Goal: Task Accomplishment & Management: Manage account settings

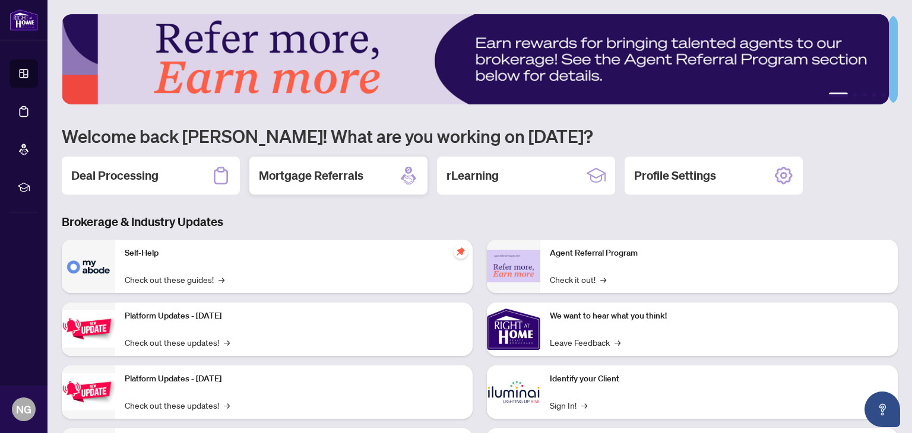
scroll to position [42, 0]
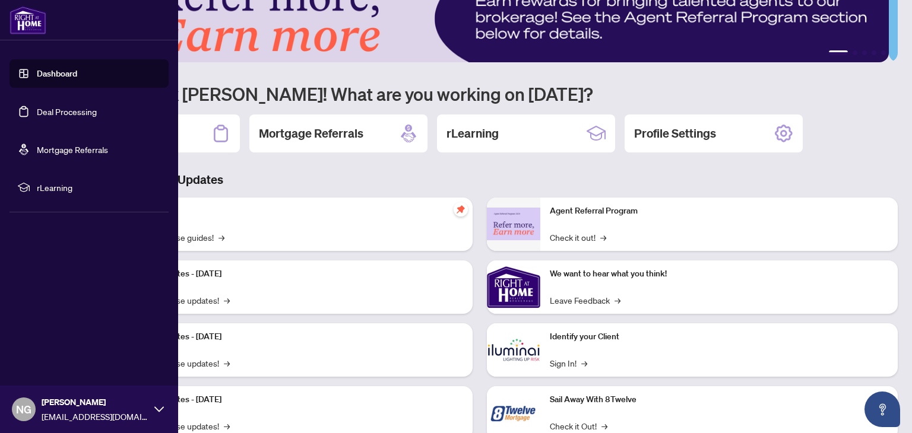
click at [47, 107] on link "Deal Processing" at bounding box center [67, 111] width 60 height 11
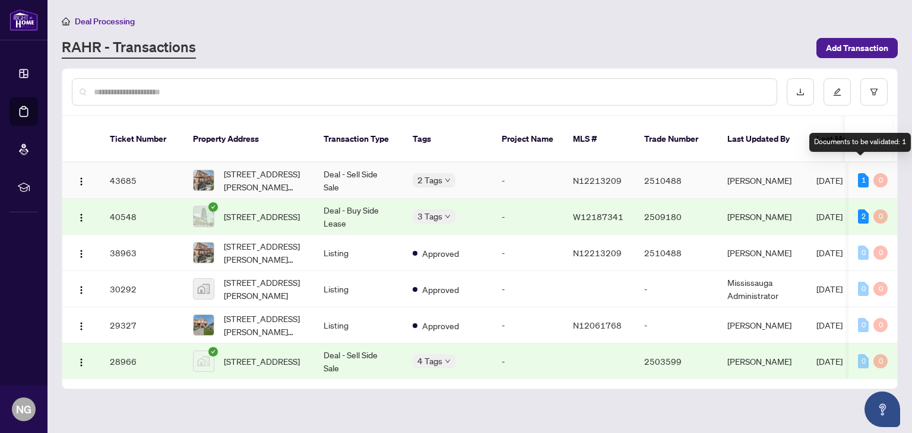
click at [859, 173] on div "1" at bounding box center [863, 180] width 11 height 14
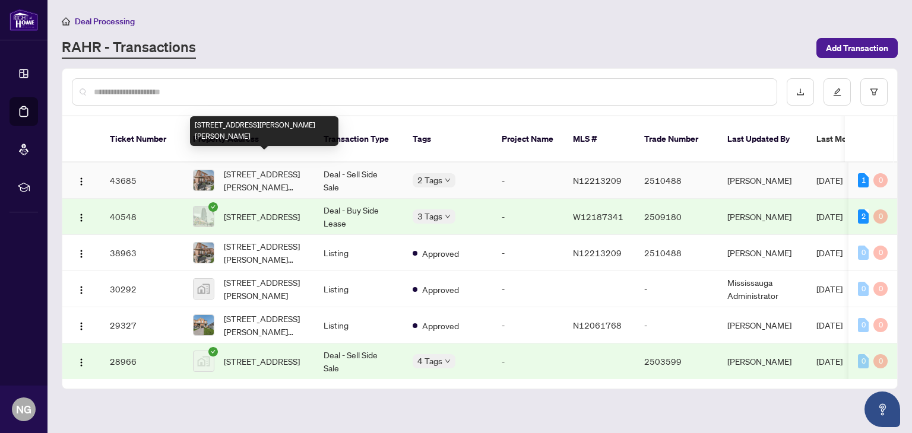
click at [254, 167] on span "[STREET_ADDRESS][PERSON_NAME][PERSON_NAME]" at bounding box center [264, 180] width 81 height 26
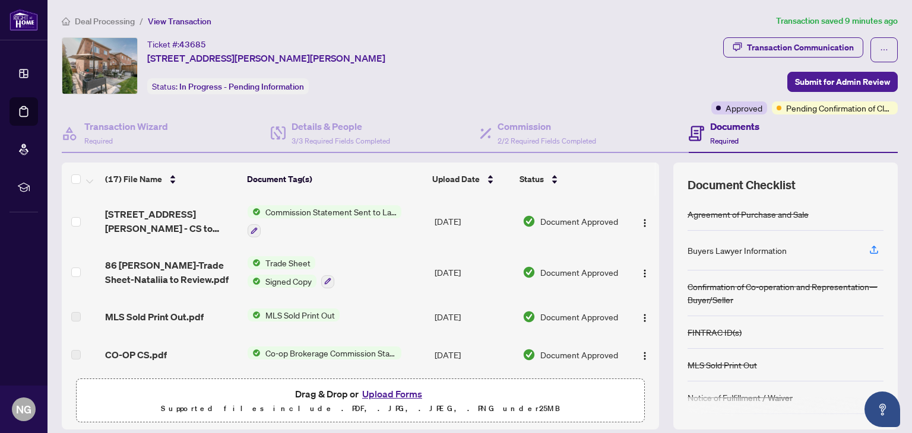
click at [286, 206] on span "Commission Statement Sent to Lawyer" at bounding box center [331, 211] width 141 height 13
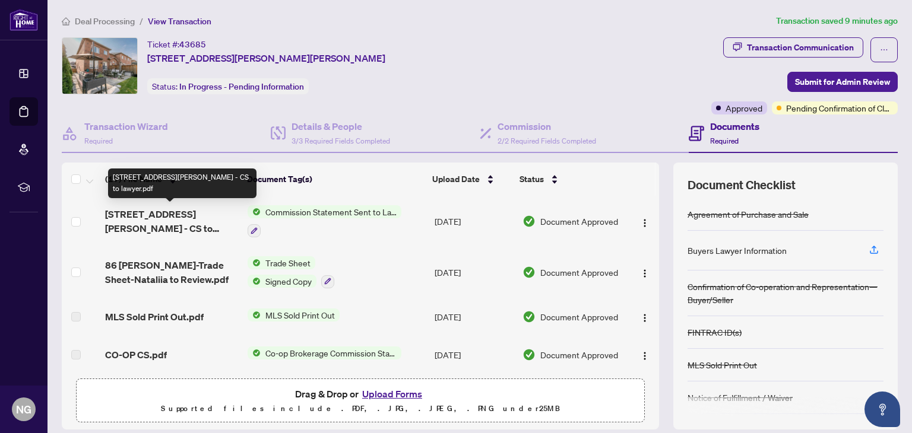
click at [180, 213] on span "[STREET_ADDRESS][PERSON_NAME] - CS to lawyer.pdf" at bounding box center [171, 221] width 133 height 28
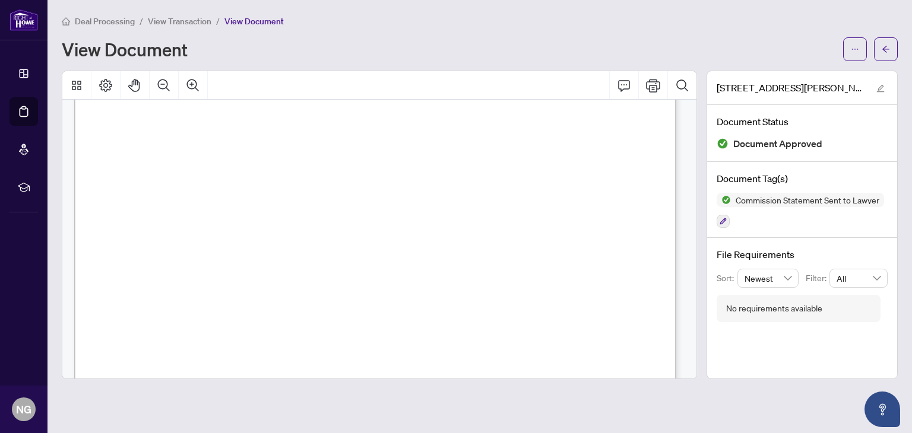
scroll to position [316, 0]
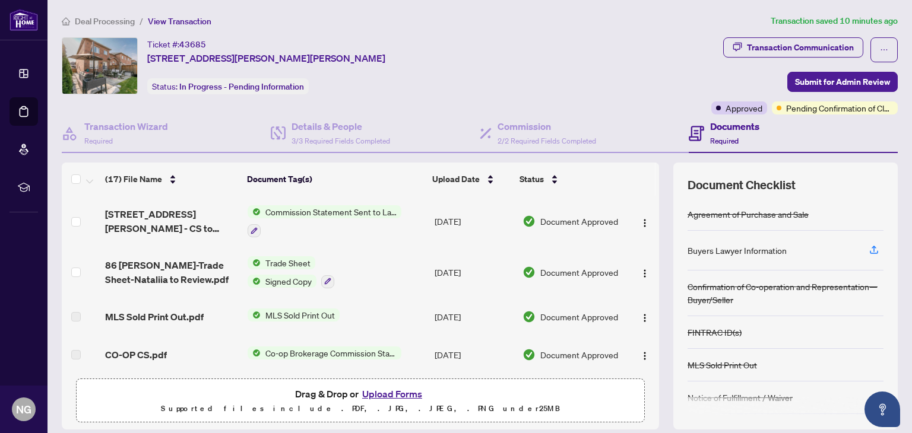
click at [699, 128] on div "Documents Required" at bounding box center [724, 133] width 71 height 28
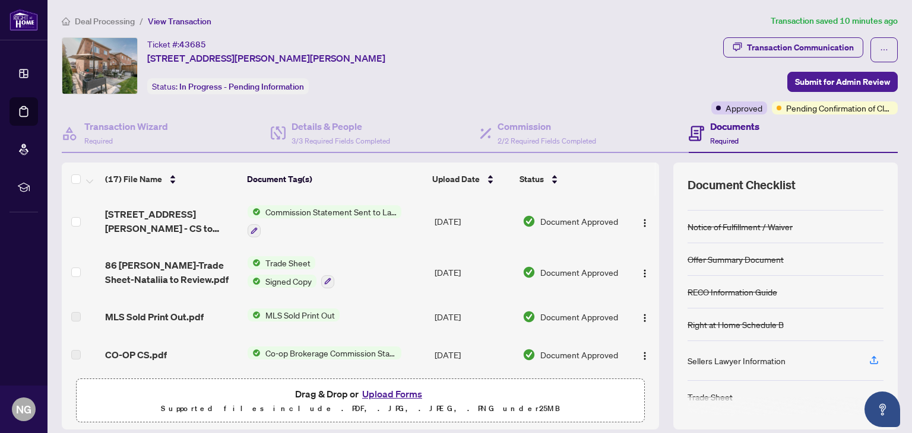
click at [739, 36] on div "Deal Processing / View Transaction Transaction saved 10 minutes ago Ticket #: 4…" at bounding box center [479, 257] width 845 height 487
click at [747, 41] on div "Transaction Communication" at bounding box center [800, 47] width 107 height 19
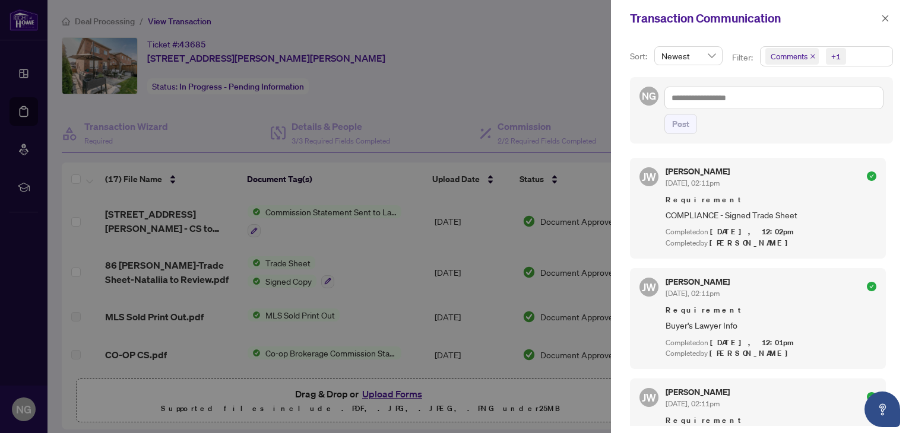
click at [557, 81] on div at bounding box center [456, 216] width 912 height 433
click at [358, 134] on div at bounding box center [456, 216] width 912 height 433
click at [875, 27] on div "Transaction Communication" at bounding box center [754, 18] width 248 height 18
click at [887, 22] on icon "close" at bounding box center [885, 18] width 8 height 8
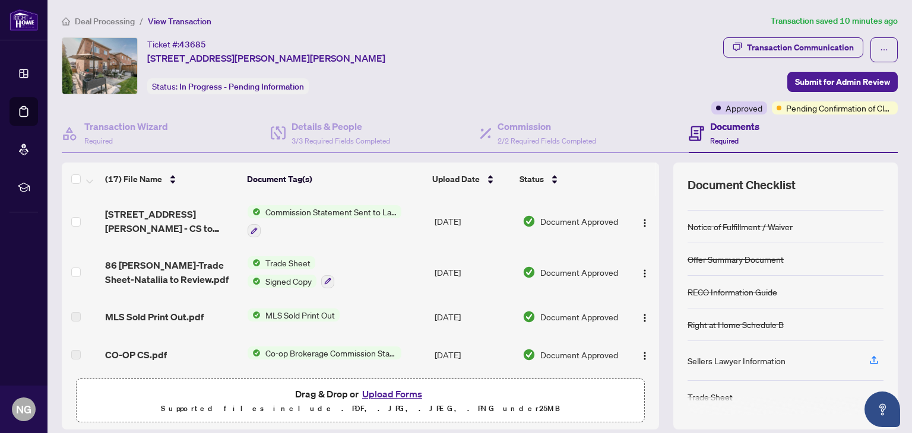
click at [697, 123] on div "Documents Required" at bounding box center [724, 133] width 71 height 28
click at [584, 125] on h4 "Commission" at bounding box center [546, 126] width 99 height 14
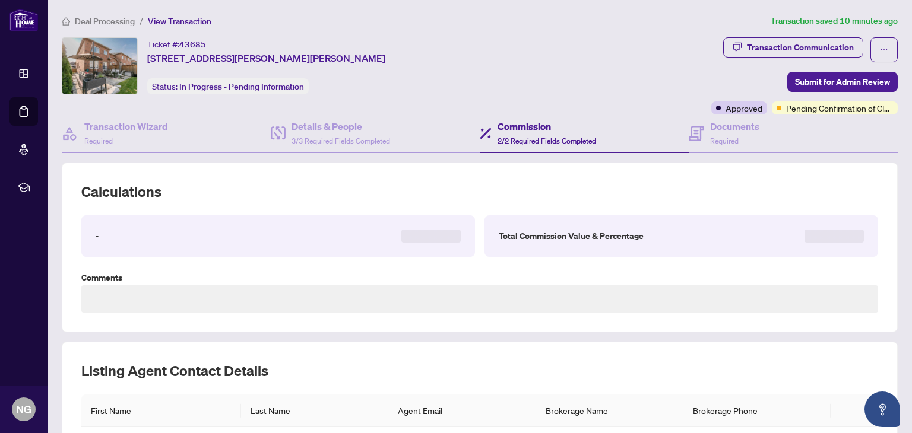
type textarea "**********"
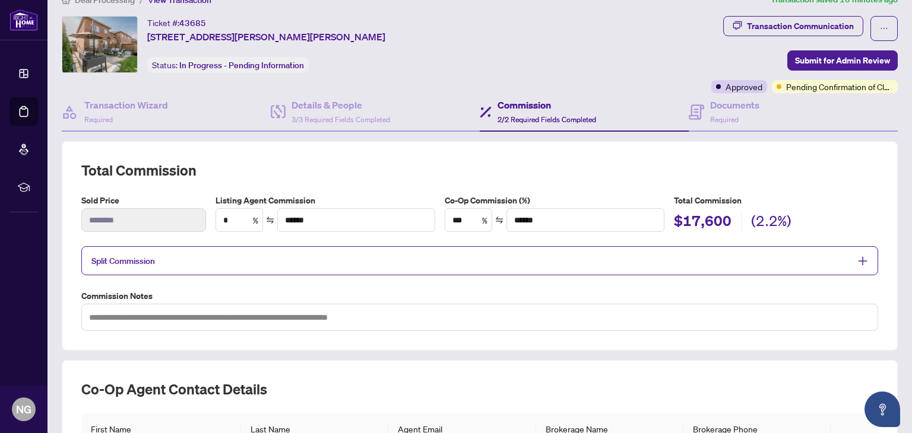
scroll to position [18, 0]
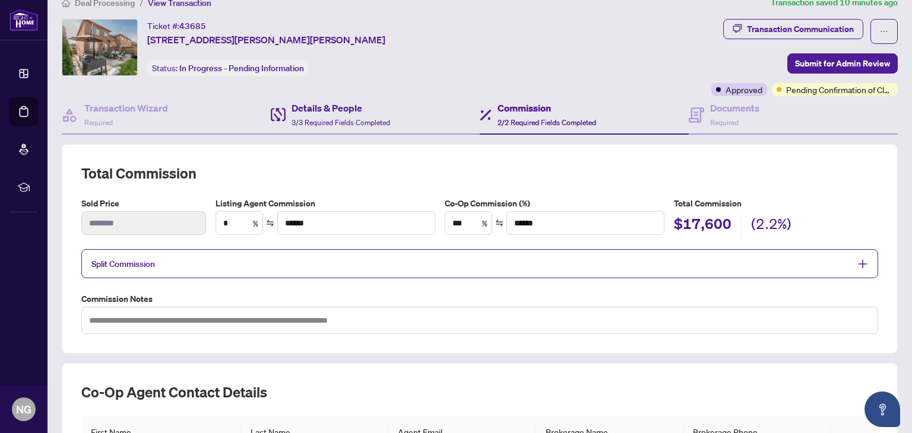
click at [423, 122] on div "Details & People 3/3 Required Fields Completed" at bounding box center [375, 115] width 209 height 39
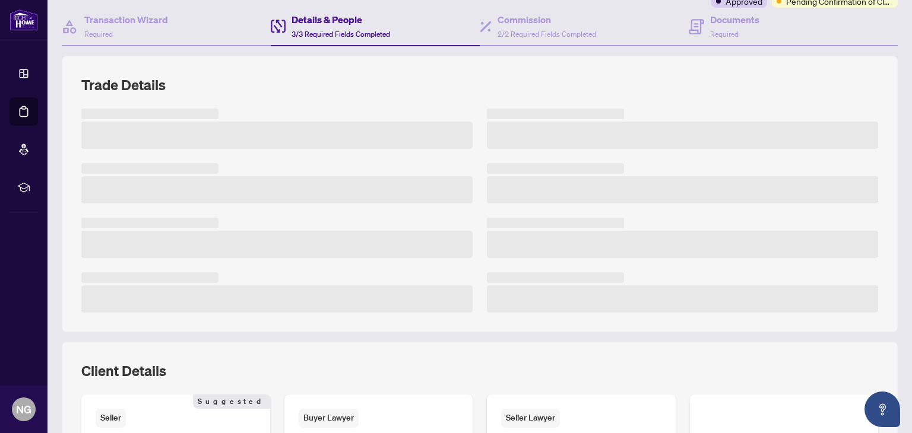
scroll to position [107, 0]
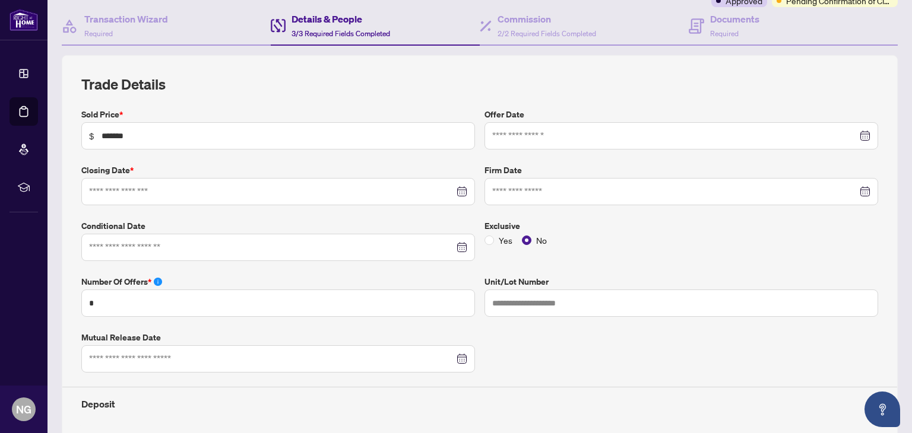
type input "**********"
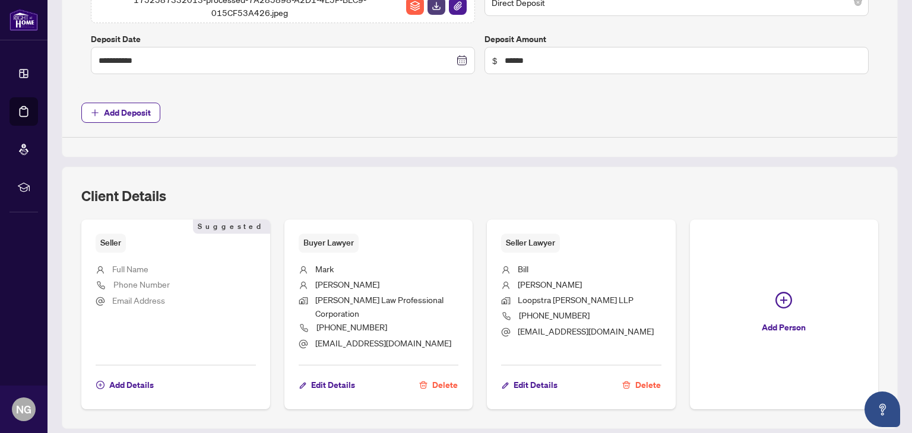
scroll to position [674, 0]
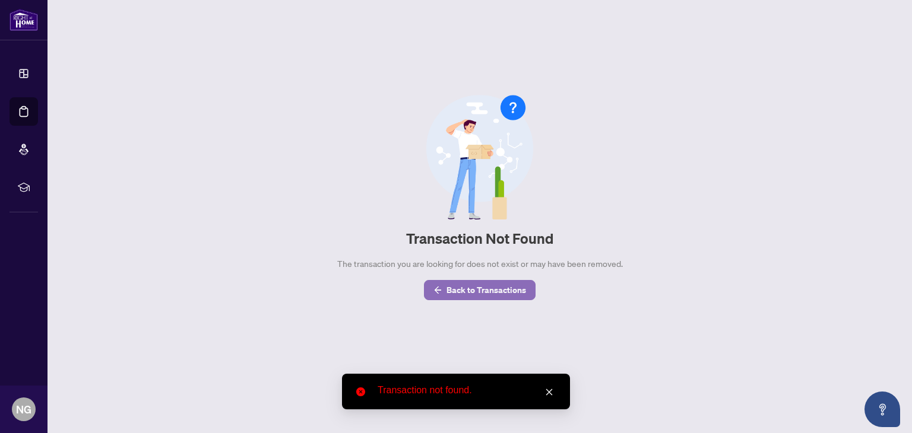
click at [461, 291] on span "Back to Transactions" at bounding box center [486, 290] width 80 height 19
